Goal: Information Seeking & Learning: Learn about a topic

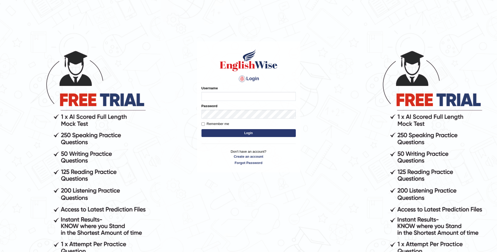
type input "Julie_pte"
click at [204, 123] on input "Remember me" at bounding box center [202, 123] width 3 height 3
checkbox input "true"
click at [248, 133] on button "Login" at bounding box center [248, 133] width 94 height 8
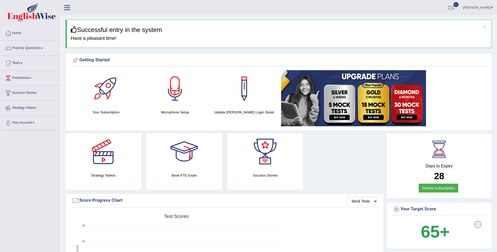
click at [29, 47] on link "Practice Questions" at bounding box center [30, 47] width 60 height 13
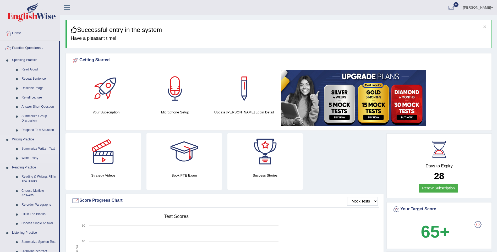
click at [39, 150] on link "Summarize Written Text" at bounding box center [39, 148] width 40 height 9
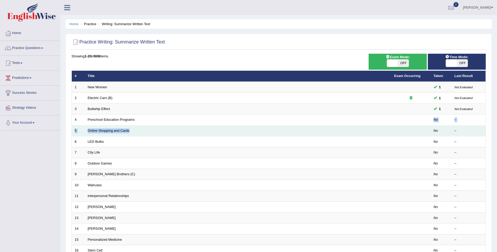
drag, startPoint x: 135, startPoint y: 119, endPoint x: 148, endPoint y: 132, distance: 18.0
click at [148, 132] on tbody "1 New Women 1 Not Evaluated 2 Electric Cars (B) 1 Not Evaluated 3 Bullwhip Effe…" at bounding box center [279, 191] width 414 height 218
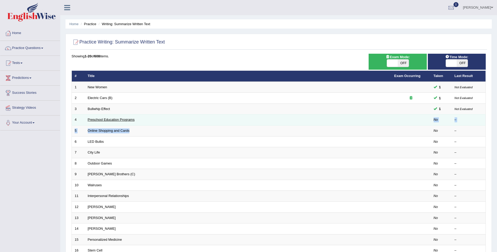
drag, startPoint x: 148, startPoint y: 132, endPoint x: 132, endPoint y: 119, distance: 20.8
click at [132, 119] on link "Preschool Education Programs" at bounding box center [111, 120] width 47 height 4
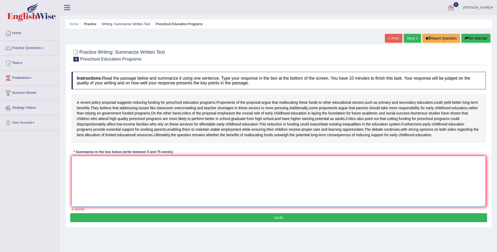
click at [83, 181] on textarea at bounding box center [279, 181] width 414 height 51
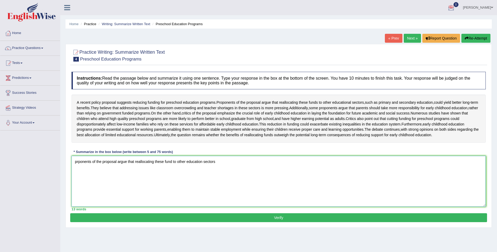
click at [202, 182] on textarea "prponents of the proposal argue that reallocating these fund to other education…" at bounding box center [279, 181] width 414 height 51
click at [201, 182] on textarea "prponents of the proposal argue that reallocating these fund to other educatioa…" at bounding box center [279, 181] width 414 height 51
click at [226, 183] on textarea "prponents of the proposal argue that reallocating these fund to other education…" at bounding box center [279, 181] width 414 height 51
click at [80, 190] on textarea "prponents of the proposal argue that reallocating these fund to other education…" at bounding box center [279, 181] width 414 height 51
click at [94, 193] on textarea "prponents of the proposal argue that reallocating these fund to other education…" at bounding box center [279, 181] width 414 height 51
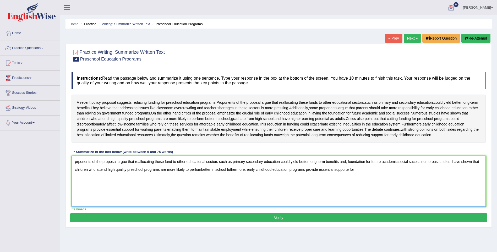
click at [350, 190] on textarea "prponents of the proposal argue that reallocating these fund to other education…" at bounding box center [279, 181] width 414 height 51
click at [357, 193] on textarea "prponents of the proposal argue that reallocating these fund to other education…" at bounding box center [279, 181] width 414 height 51
drag, startPoint x: 89, startPoint y: 191, endPoint x: 128, endPoint y: 191, distance: 38.8
click at [128, 191] on textarea "prponents of the proposal argue that reallocating these fund to other education…" at bounding box center [279, 181] width 414 height 51
click at [236, 204] on textarea "prponents of the proposal argue that reallocating these fund to other education…" at bounding box center [279, 181] width 414 height 51
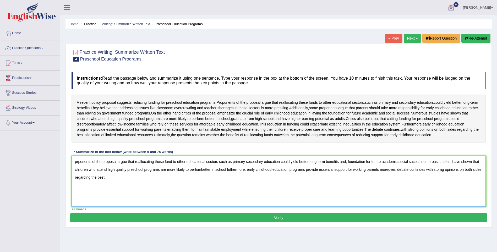
drag, startPoint x: 307, startPoint y: 191, endPoint x: 335, endPoint y: 187, distance: 28.6
click at [335, 187] on textarea "prponents of the proposal argue that reallocating these fund to other education…" at bounding box center [279, 181] width 414 height 51
click at [83, 198] on textarea "prponents of the proposal argue that reallocating these fund to other education…" at bounding box center [279, 181] width 414 height 51
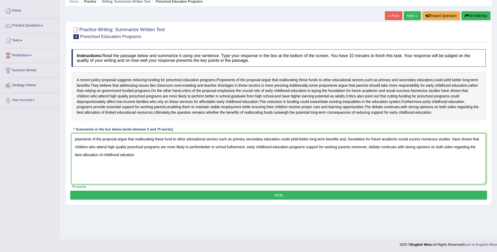
scroll to position [23, 0]
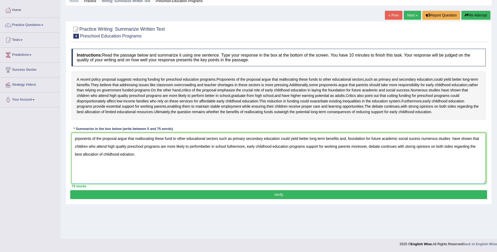
type textarea "prponents of the proposal argue that reallocating these fund to other education…"
click at [272, 199] on button "Verify" at bounding box center [278, 194] width 417 height 9
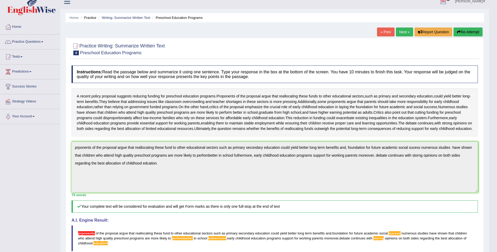
scroll to position [0, 0]
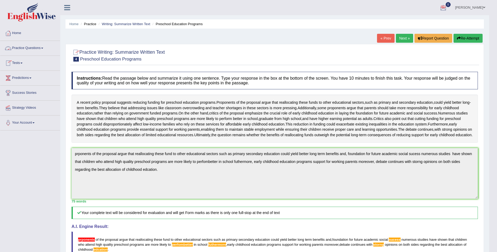
click at [34, 47] on link "Practice Questions" at bounding box center [30, 47] width 60 height 13
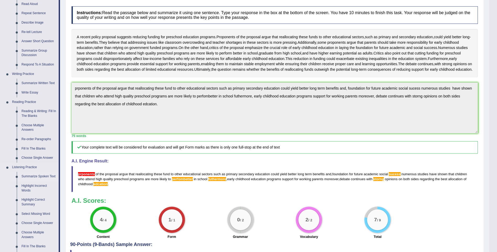
scroll to position [26, 0]
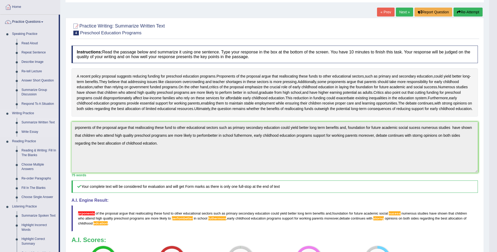
click at [34, 122] on link "Summarize Written Text" at bounding box center [39, 122] width 40 height 9
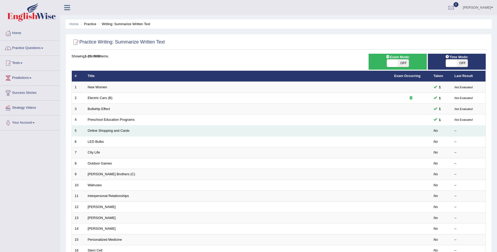
click at [138, 129] on td "Online Shopping and Cards" at bounding box center [238, 131] width 307 height 11
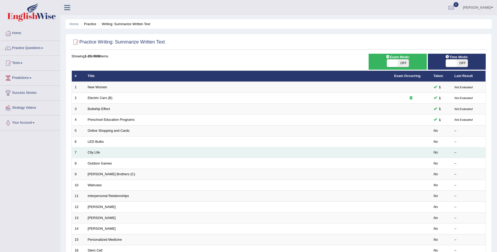
click at [113, 152] on td "City Life" at bounding box center [238, 152] width 307 height 11
click at [90, 151] on link "City Life" at bounding box center [94, 152] width 12 height 4
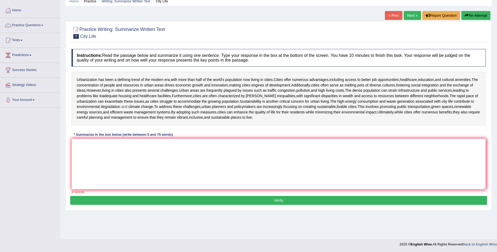
scroll to position [23, 0]
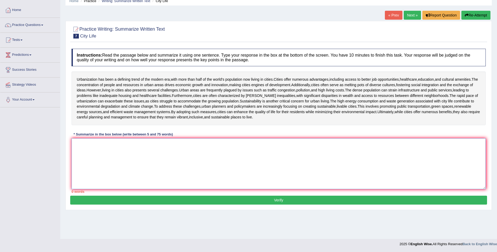
click at [75, 146] on textarea at bounding box center [279, 163] width 414 height 51
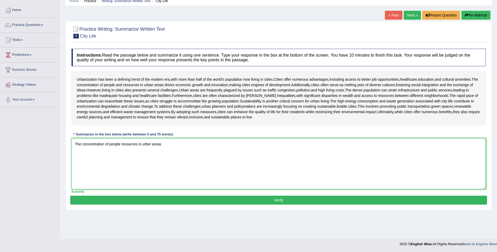
click at [161, 147] on textarea "The concentration of people resources in urber areas" at bounding box center [279, 163] width 414 height 51
click at [308, 144] on textarea "The concentration of people resources in urber areas drives economic growth inn…" at bounding box center [279, 163] width 414 height 51
click at [313, 145] on textarea "The concentration of people resources in urber areas drives economic growth inn…" at bounding box center [279, 163] width 414 height 51
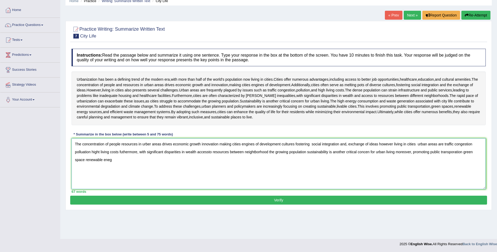
type textarea "The concentration of people resources in urber areas drives economic growth inn…"
